Goal: Task Accomplishment & Management: Use online tool/utility

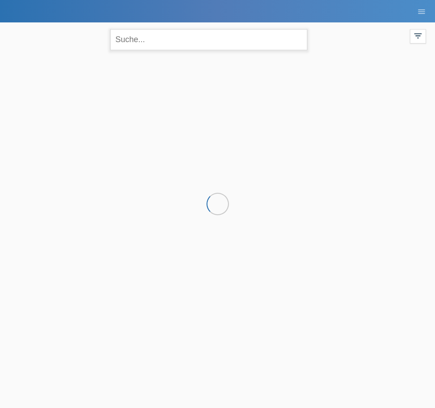
click at [165, 45] on input "text" at bounding box center [208, 39] width 197 height 21
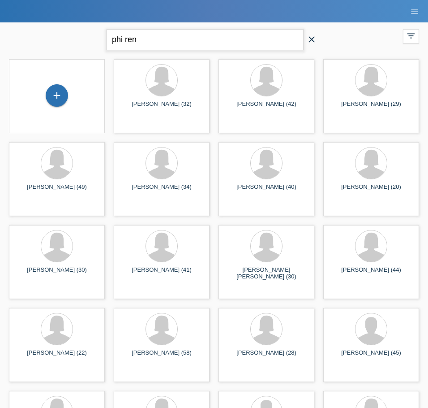
type input "phi ren"
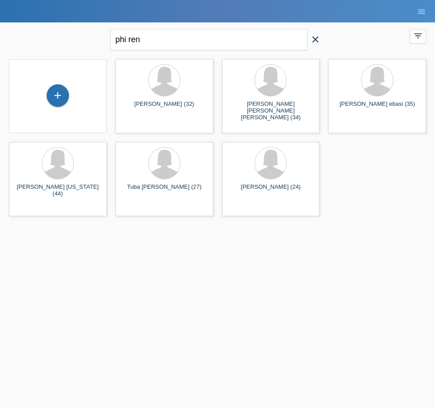
click at [318, 36] on icon "close" at bounding box center [315, 39] width 11 height 11
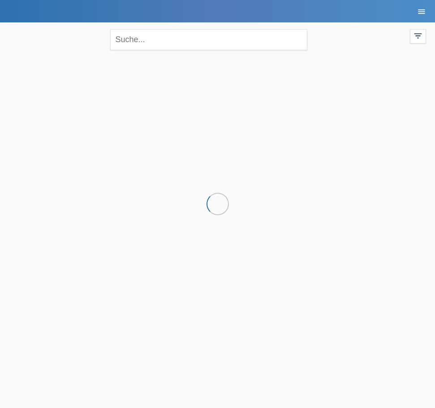
click at [426, 11] on link "menu" at bounding box center [422, 11] width 18 height 5
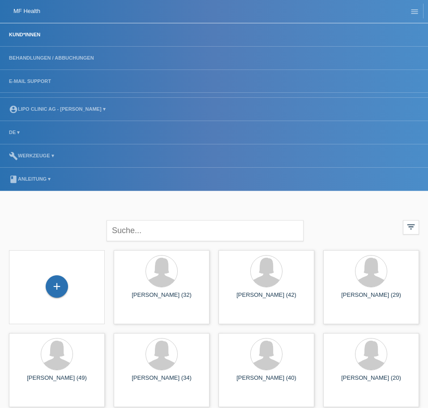
drag, startPoint x: 60, startPoint y: 212, endPoint x: 65, endPoint y: 188, distance: 24.2
click at [60, 212] on body "MF Health Kund*innen Behandlungen / Abbuchungen E-Mail Support menu account_cir…" at bounding box center [214, 247] width 428 height 494
click at [32, 36] on link "Kund*innen" at bounding box center [24, 34] width 40 height 5
click at [33, 31] on li "Kund*innen" at bounding box center [214, 34] width 428 height 23
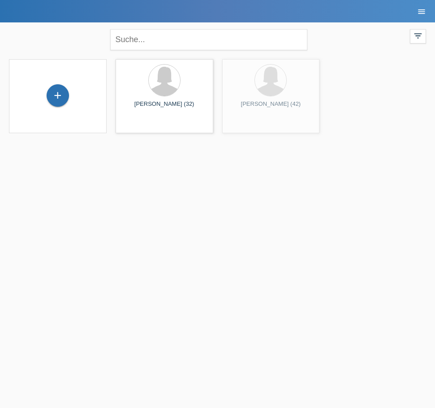
click at [421, 13] on icon "menu" at bounding box center [421, 11] width 9 height 9
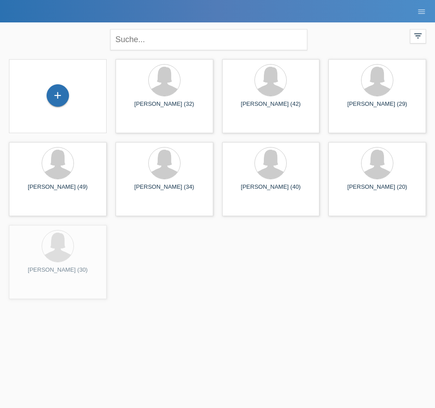
click at [426, 15] on li "menu" at bounding box center [422, 11] width 18 height 23
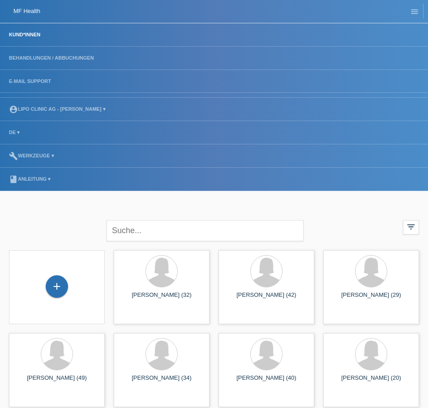
click at [425, 14] on nav "MF Health Kund*innen Behandlungen / Abbuchungen E-Mail Support menu account_cir…" at bounding box center [214, 95] width 428 height 191
click at [48, 107] on link "account_circle LIPO CLINIC AG - [PERSON_NAME] ▾" at bounding box center [57, 108] width 106 height 5
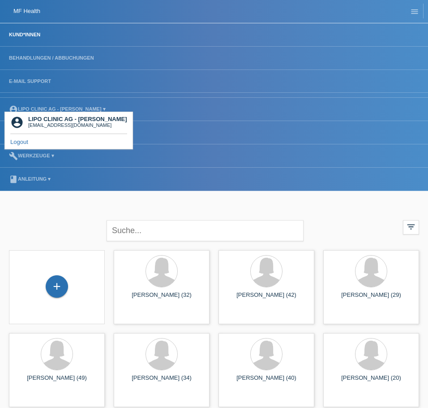
click at [20, 139] on link "Logout" at bounding box center [19, 141] width 18 height 7
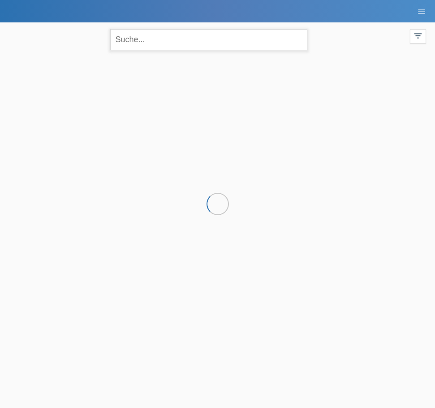
click at [164, 41] on input "text" at bounding box center [208, 39] width 197 height 21
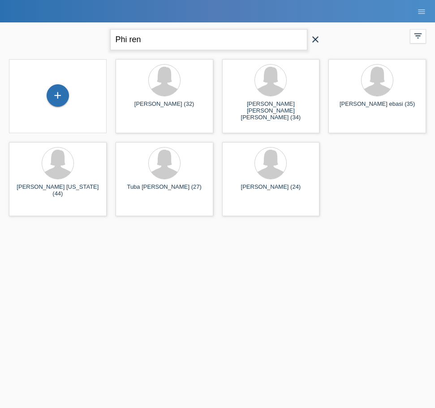
drag, startPoint x: 185, startPoint y: 41, endPoint x: 79, endPoint y: 41, distance: 105.7
click at [79, 41] on div "Phi ren close filter_list view_module Alle Kund*innen anzeigen star Markierte K…" at bounding box center [217, 38] width 426 height 32
type input "philipp"
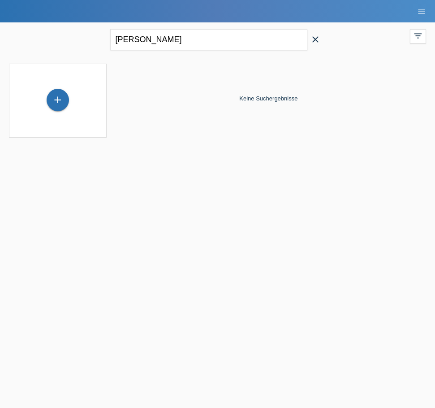
click at [70, 99] on div "+" at bounding box center [57, 101] width 83 height 24
